Goal: Task Accomplishment & Management: Manage account settings

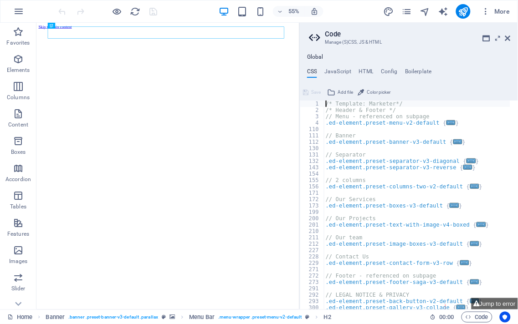
click at [504, 34] on h2 "Code" at bounding box center [418, 34] width 186 height 8
click at [509, 38] on icon at bounding box center [507, 38] width 5 height 7
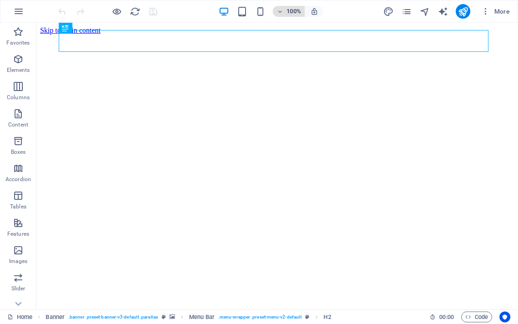
click at [296, 14] on h6 "100%" at bounding box center [294, 11] width 15 height 11
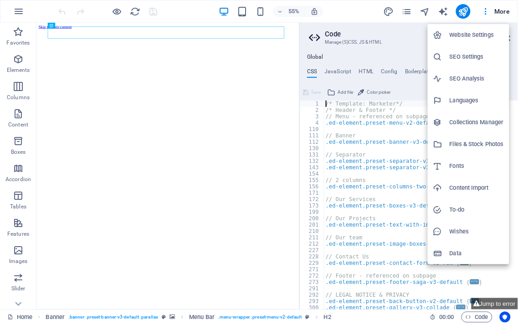
click at [16, 303] on div at bounding box center [259, 162] width 518 height 324
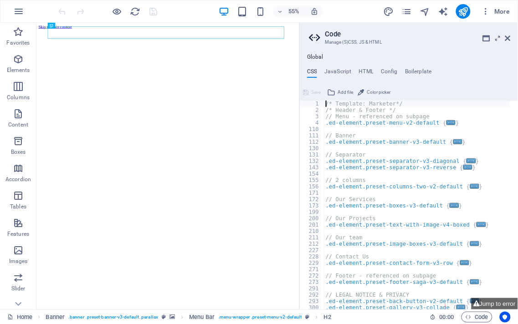
click at [16, 303] on icon at bounding box center [18, 305] width 6 height 4
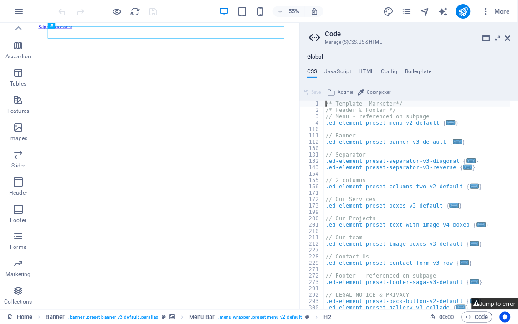
click at [516, 302] on button "Jump to error" at bounding box center [495, 303] width 46 height 11
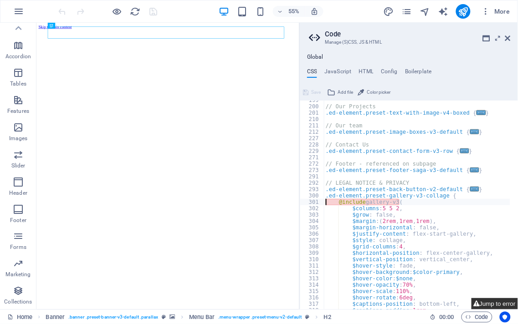
scroll to position [112, 0]
click at [384, 202] on div "// Our Projects .ed-element.preset-text-with-image-v4-boxed { ... } // Our team…" at bounding box center [417, 208] width 186 height 222
type textarea "@include gallery-v3( $columns: 5 5 2,"
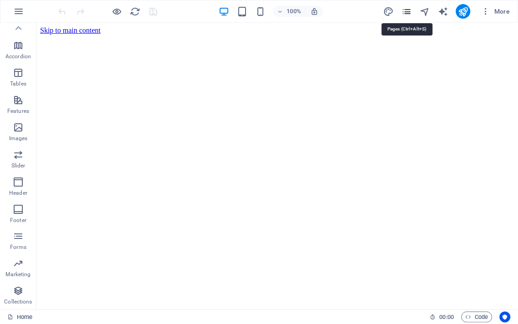
click at [405, 10] on icon "pages" at bounding box center [406, 11] width 10 height 10
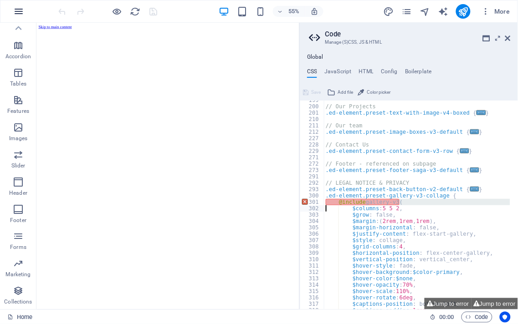
click at [21, 9] on icon "button" at bounding box center [18, 11] width 11 height 11
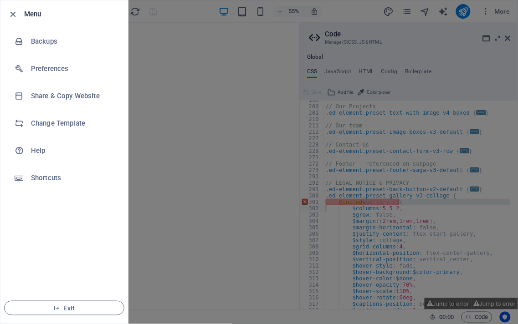
click at [209, 77] on div at bounding box center [259, 162] width 518 height 324
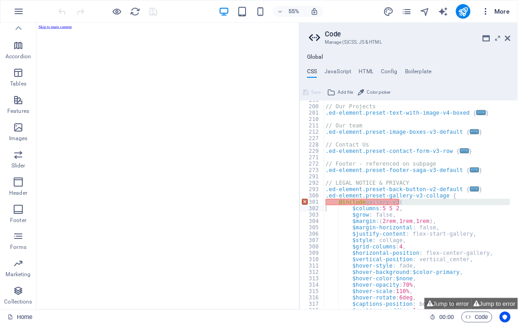
click at [503, 9] on span "More" at bounding box center [496, 11] width 29 height 9
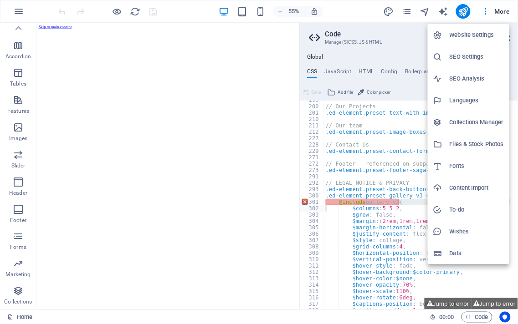
click at [485, 32] on h6 "Website Settings" at bounding box center [477, 35] width 54 height 11
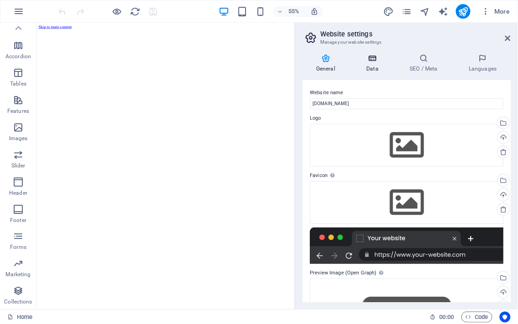
click at [368, 68] on h4 "Data" at bounding box center [374, 63] width 43 height 19
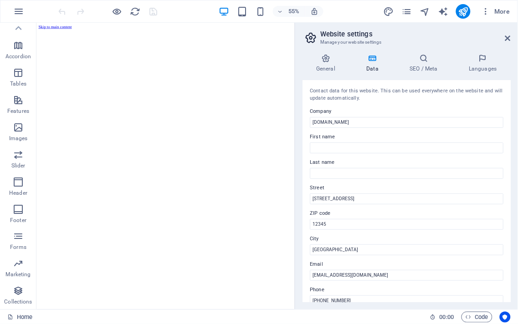
click at [368, 68] on h4 "Data" at bounding box center [374, 63] width 43 height 19
click at [330, 71] on h4 "General" at bounding box center [328, 63] width 50 height 19
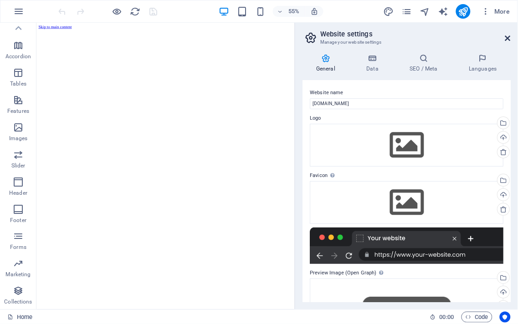
click at [508, 36] on icon at bounding box center [507, 38] width 5 height 7
